Goal: Task Accomplishment & Management: Manage account settings

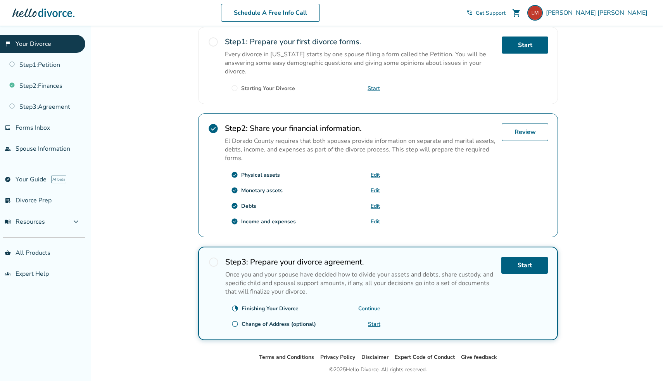
scroll to position [181, 0]
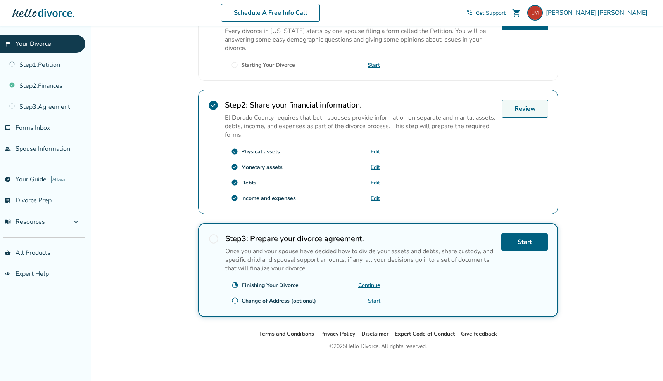
click at [529, 109] on link "Review" at bounding box center [525, 109] width 47 height 18
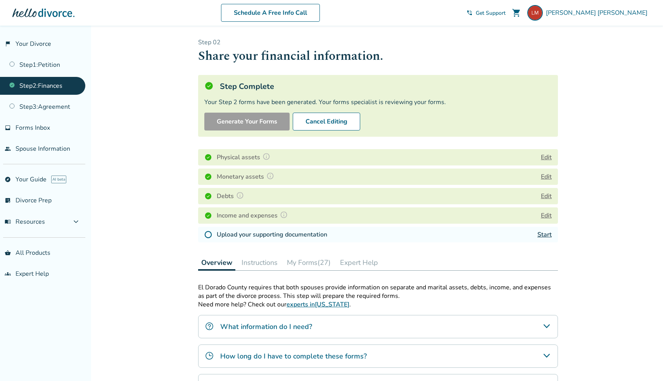
click at [309, 261] on button "My Forms (27)" at bounding box center [309, 262] width 50 height 16
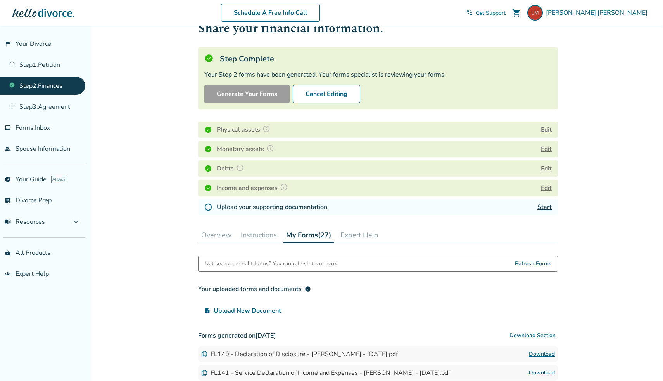
scroll to position [25, 0]
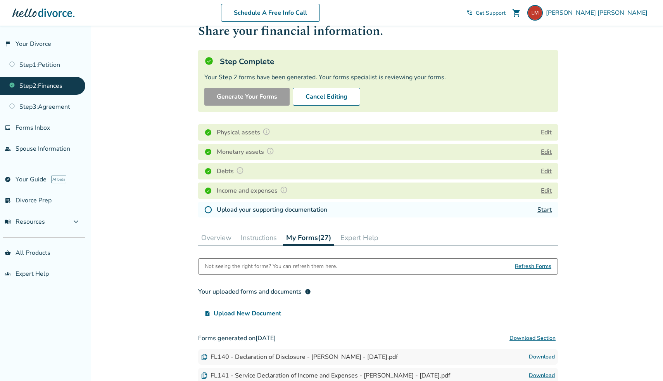
click at [547, 131] on button "Edit" at bounding box center [546, 132] width 11 height 9
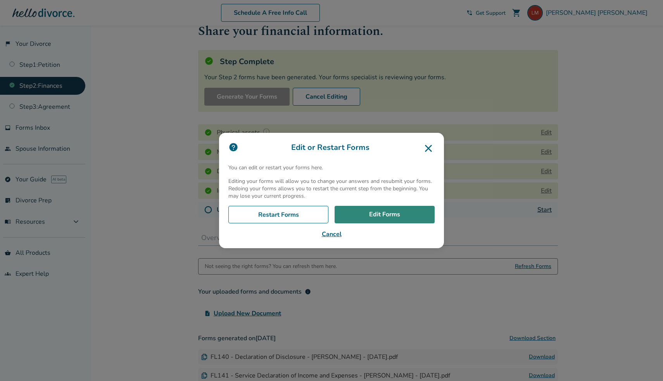
click at [377, 213] on link "Edit Forms" at bounding box center [385, 215] width 100 height 18
